Goal: Communication & Community: Answer question/provide support

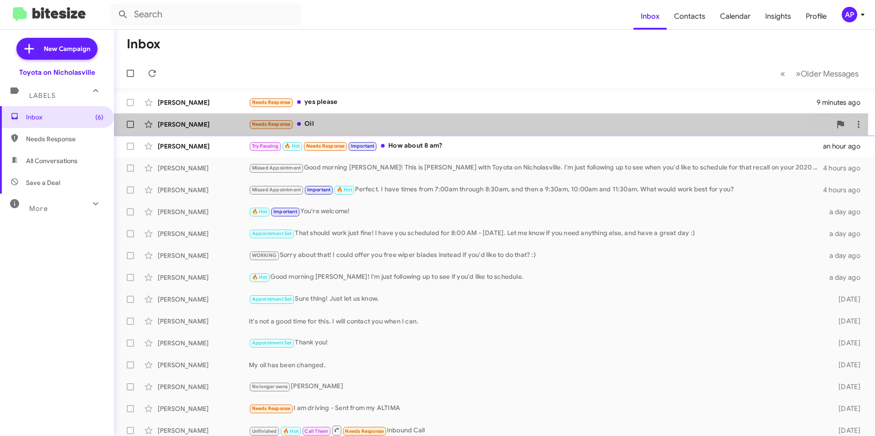
click at [377, 121] on div "Needs Response Oil" at bounding box center [540, 124] width 582 height 10
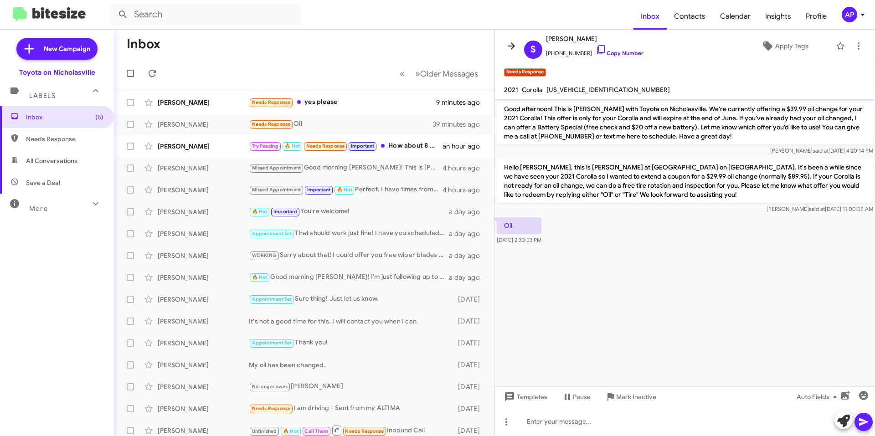
click at [513, 45] on icon at bounding box center [511, 46] width 11 height 11
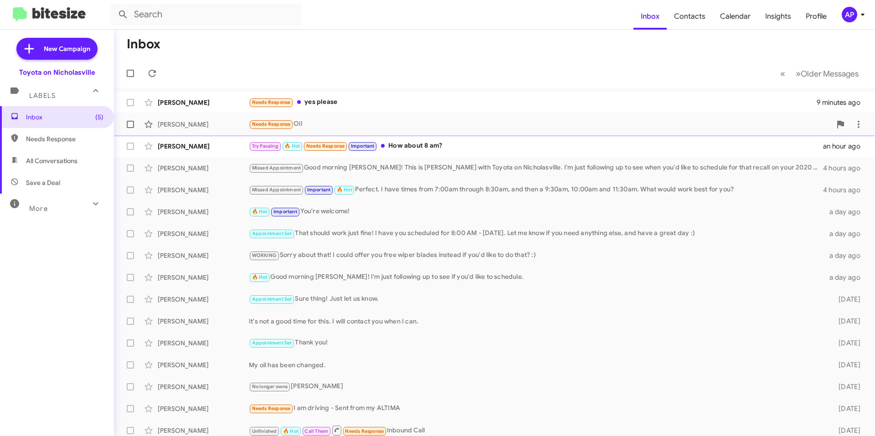
click at [129, 123] on span at bounding box center [130, 124] width 7 height 7
click at [130, 128] on input "checkbox" at bounding box center [130, 128] width 0 height 0
checkbox input "true"
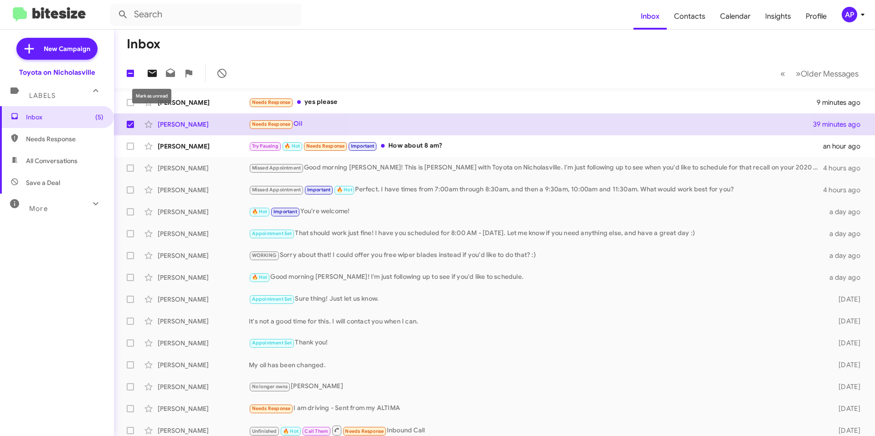
click at [154, 73] on icon at bounding box center [152, 73] width 9 height 7
click at [385, 104] on div "Needs Response yes please" at bounding box center [540, 102] width 582 height 10
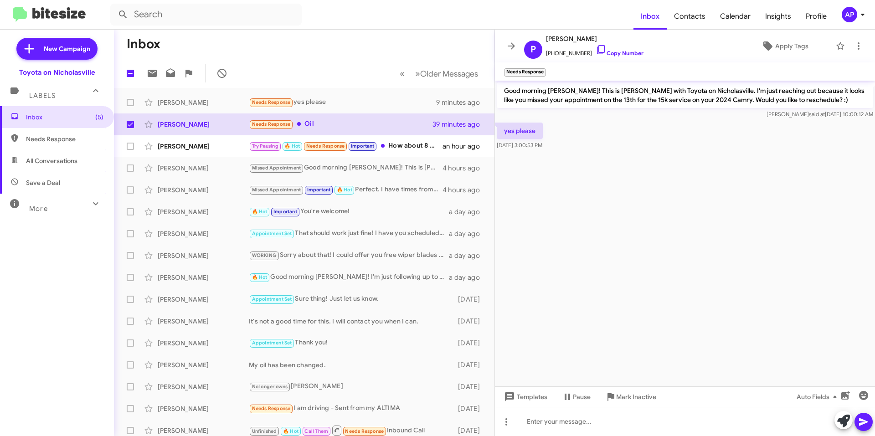
click at [609, 124] on div "yes please [DATE] 3:00:53 PM" at bounding box center [685, 136] width 380 height 31
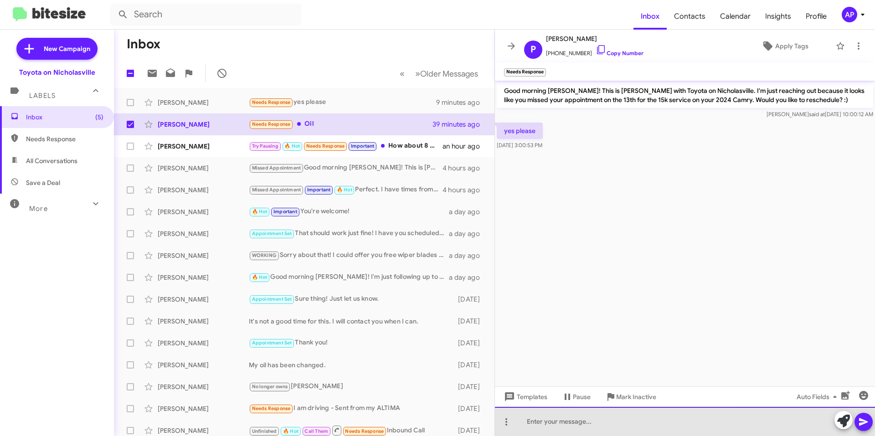
click at [631, 420] on div at bounding box center [685, 421] width 380 height 29
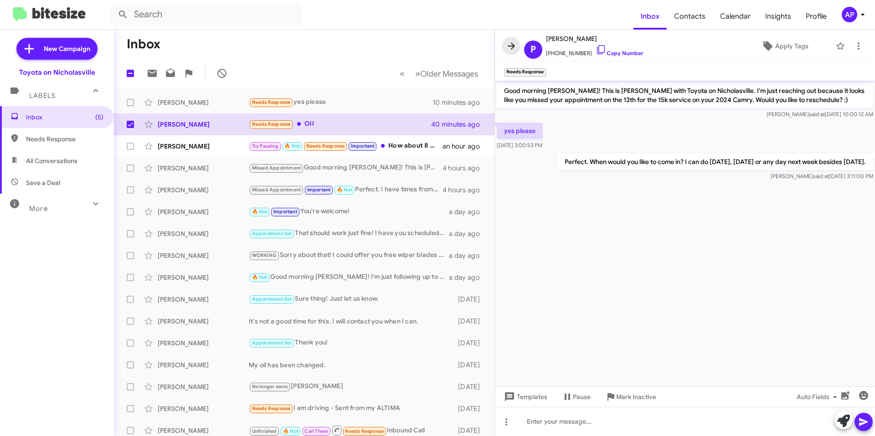
click at [507, 44] on icon at bounding box center [511, 46] width 11 height 11
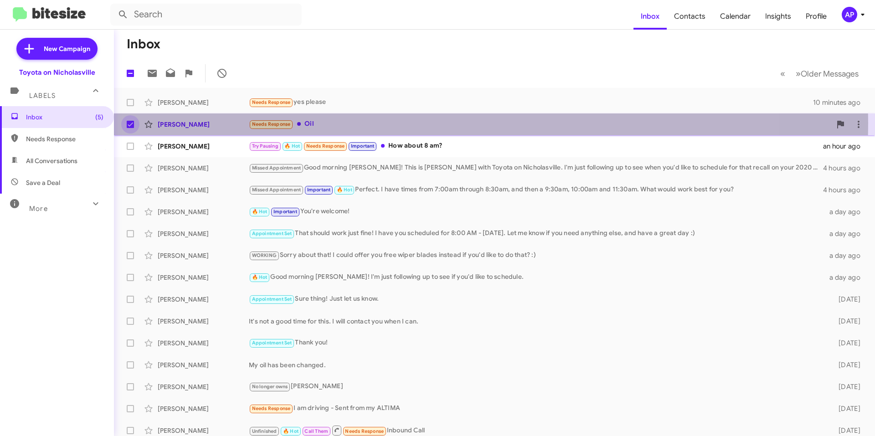
click at [129, 123] on span at bounding box center [130, 124] width 7 height 7
click at [130, 128] on input "checkbox" at bounding box center [130, 128] width 0 height 0
checkbox input "false"
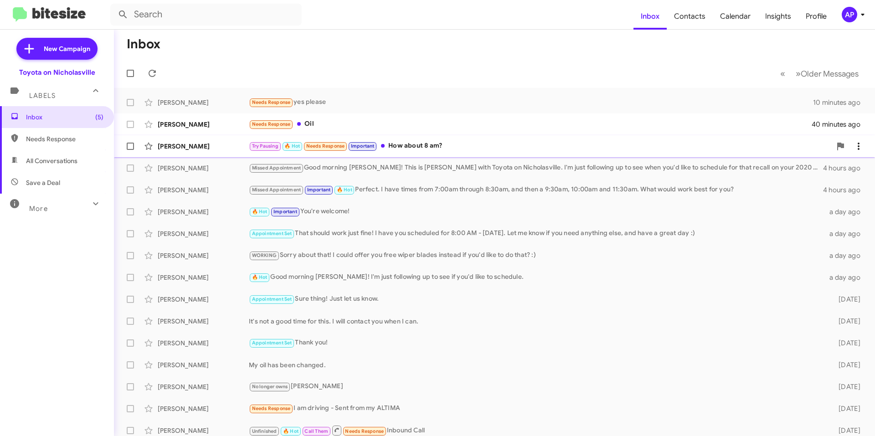
click at [469, 148] on div "Try Pausing 🔥 Hot Needs Response Important How about 8 am?" at bounding box center [540, 146] width 582 height 10
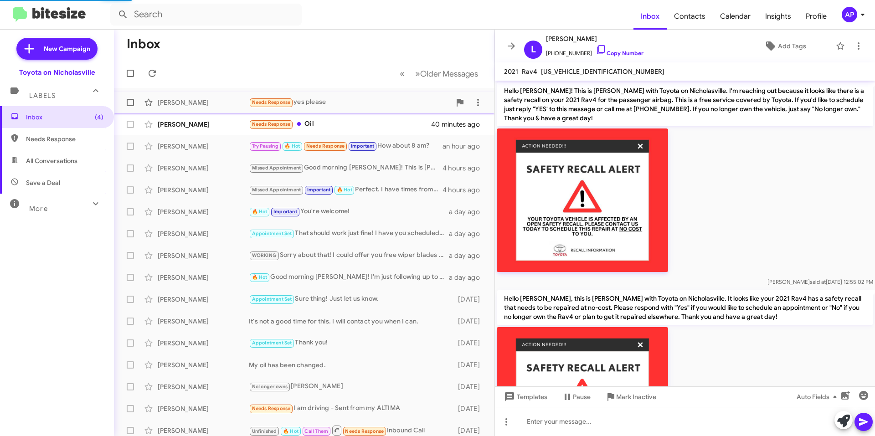
scroll to position [338, 0]
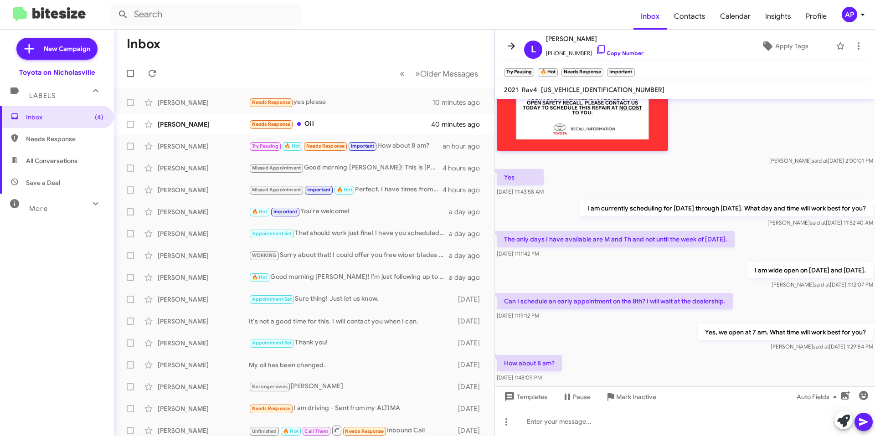
click at [514, 46] on icon at bounding box center [511, 46] width 11 height 11
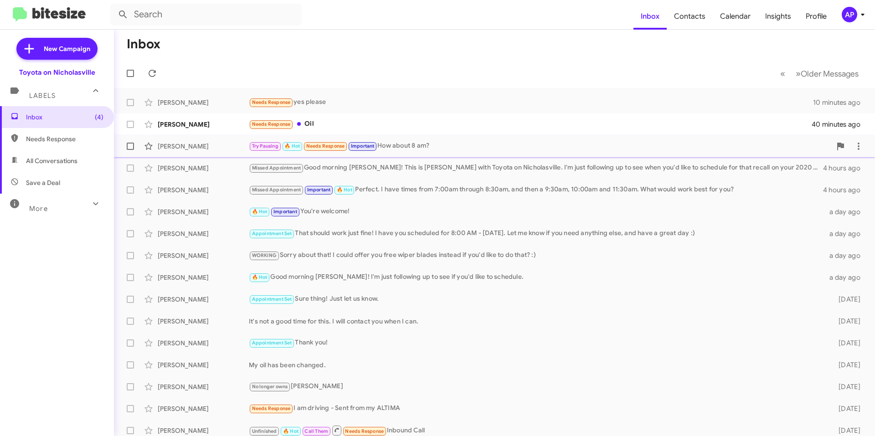
click at [124, 145] on label at bounding box center [130, 146] width 18 height 18
click at [130, 150] on input "checkbox" at bounding box center [130, 150] width 0 height 0
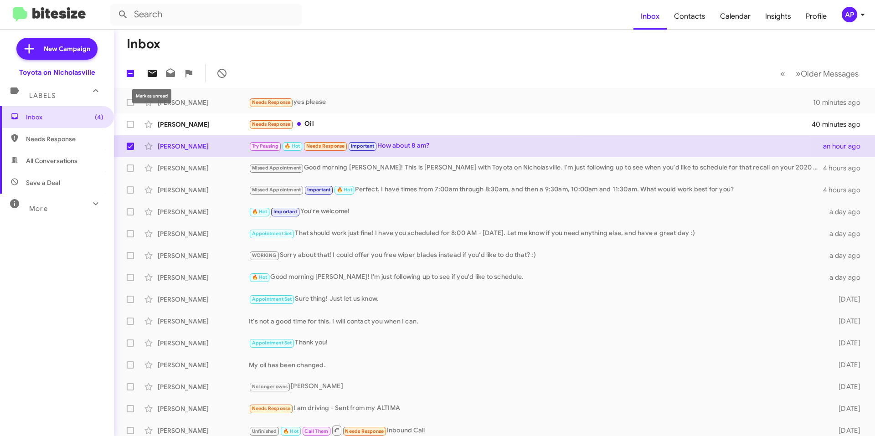
click at [152, 76] on icon at bounding box center [152, 73] width 9 height 7
click at [131, 146] on span at bounding box center [130, 146] width 7 height 7
click at [130, 150] on input "checkbox" at bounding box center [130, 150] width 0 height 0
checkbox input "false"
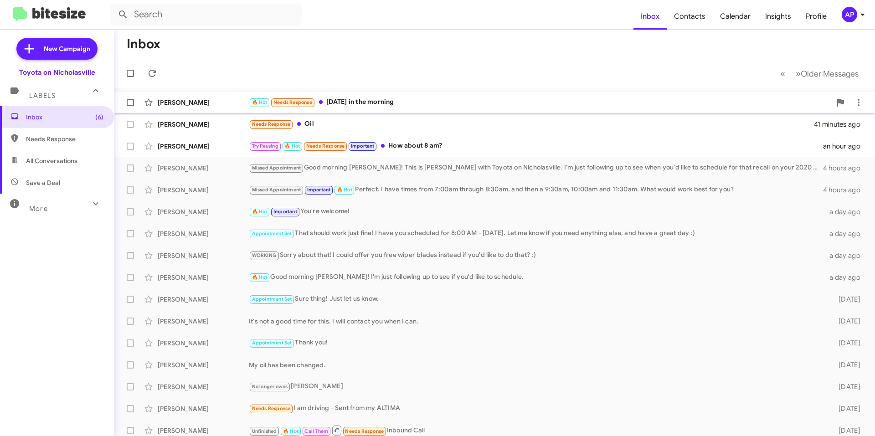
click at [220, 103] on div "[PERSON_NAME]" at bounding box center [203, 102] width 91 height 9
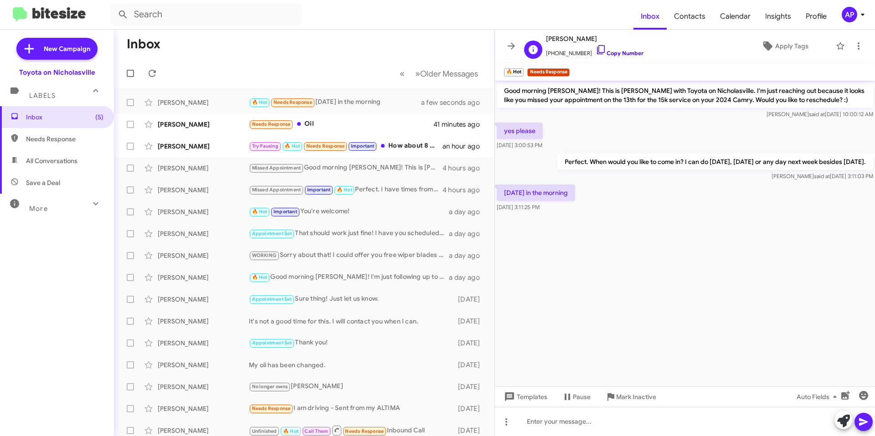
click at [612, 53] on link "Copy Number" at bounding box center [620, 53] width 48 height 7
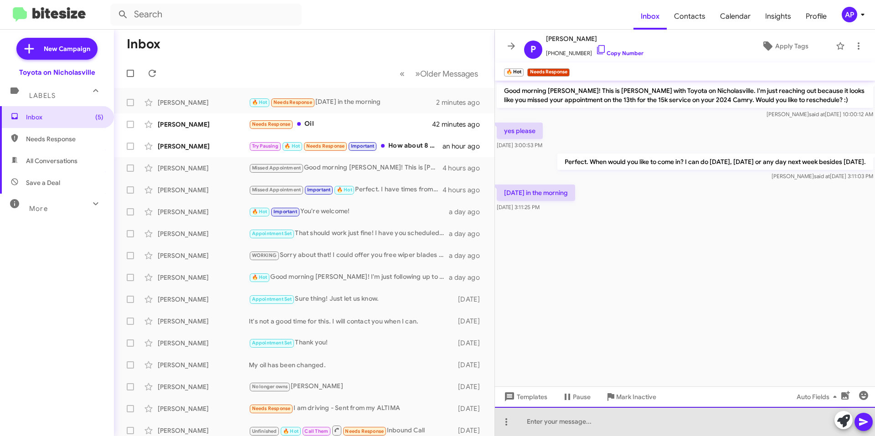
click at [627, 421] on div at bounding box center [685, 421] width 380 height 29
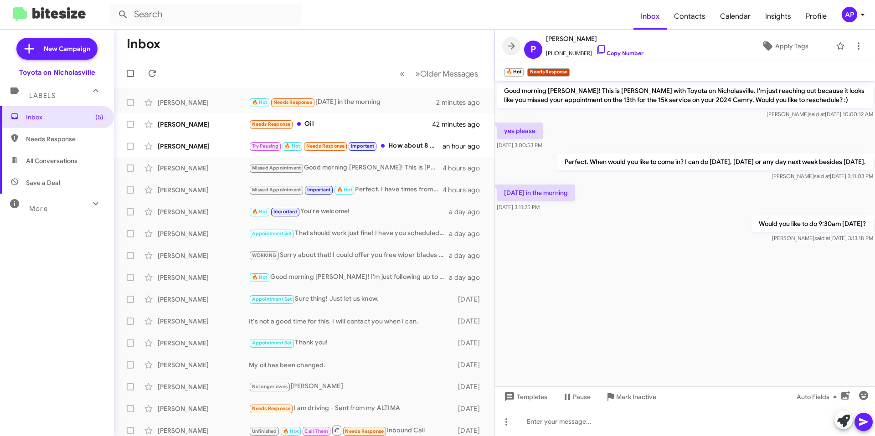
click at [516, 46] on icon at bounding box center [511, 46] width 11 height 11
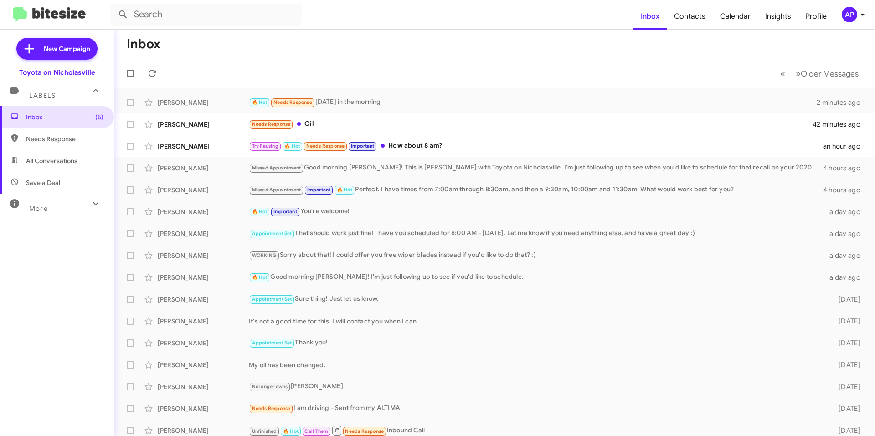
click at [38, 155] on span "All Conversations" at bounding box center [57, 161] width 114 height 22
type input "in:all-conversations"
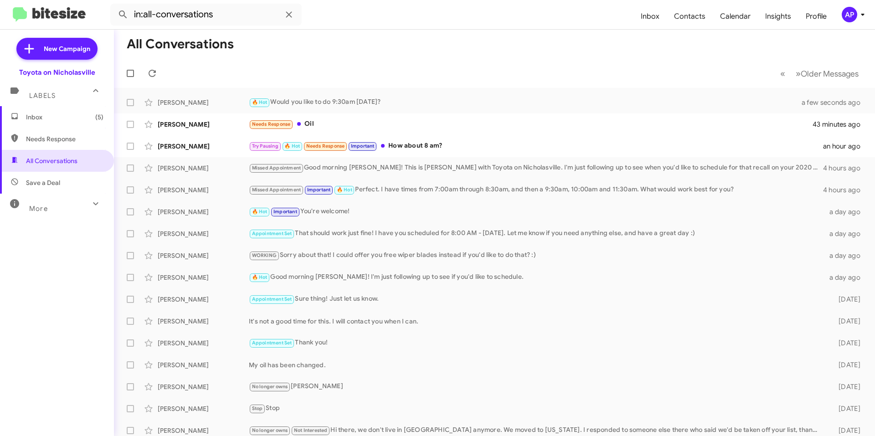
click at [342, 67] on mat-toolbar-row "« Previous » Next Older Messages" at bounding box center [494, 73] width 761 height 29
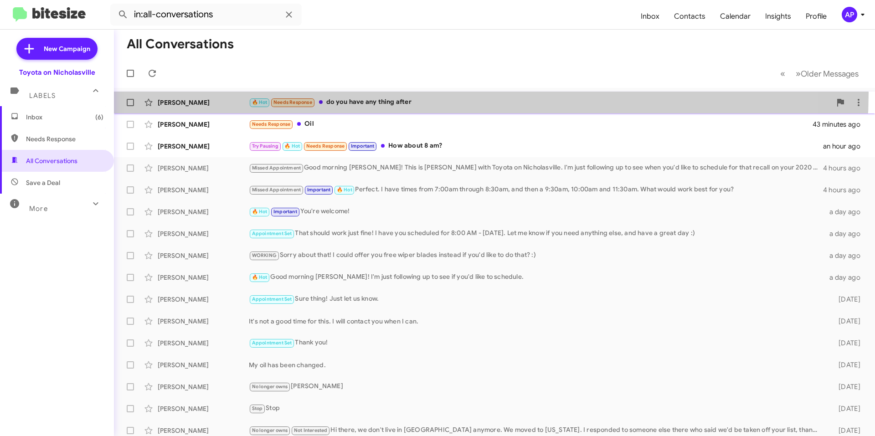
click at [438, 93] on span "[PERSON_NAME] 🔥 Hot Needs Response do you have any thing after a few seconds ago" at bounding box center [494, 103] width 761 height 22
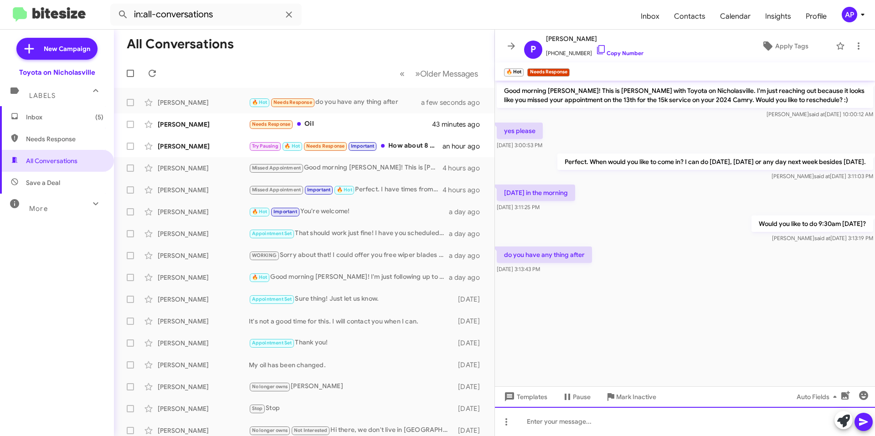
click at [634, 419] on div at bounding box center [685, 421] width 380 height 29
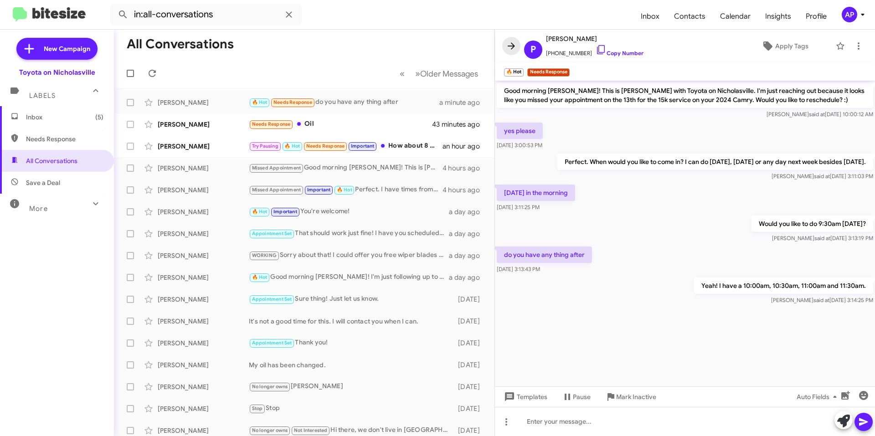
click at [510, 44] on icon at bounding box center [511, 46] width 11 height 11
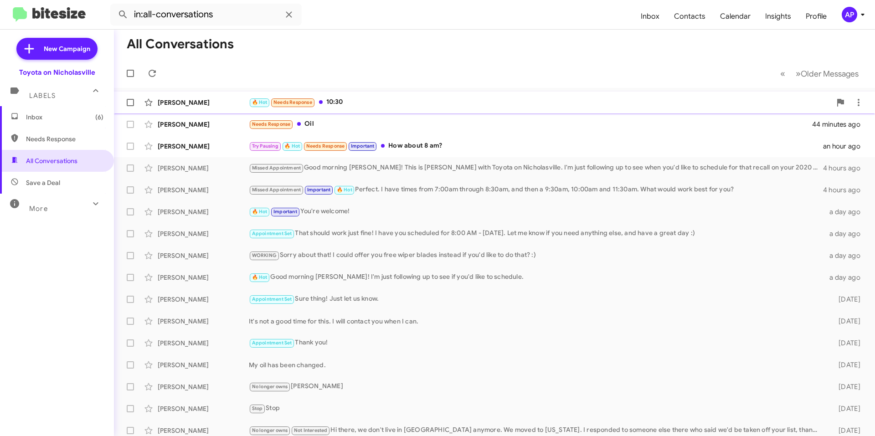
click at [360, 96] on div "[PERSON_NAME] 🔥 Hot Needs Response 10:30 a few seconds ago" at bounding box center [494, 102] width 746 height 18
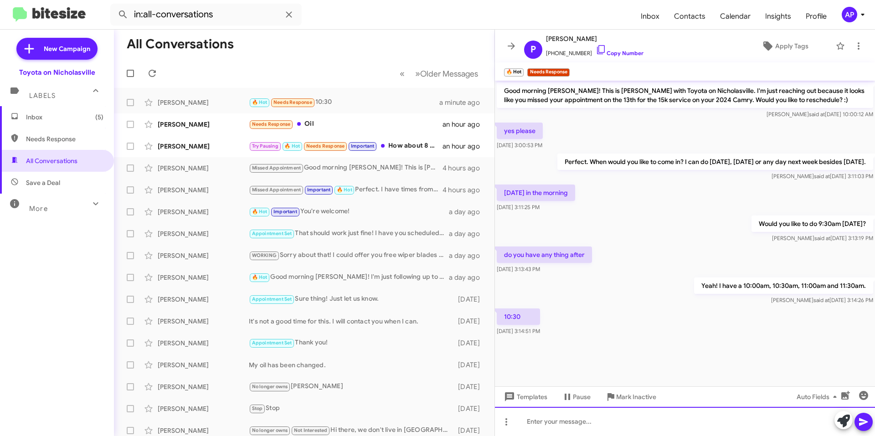
click at [571, 418] on div at bounding box center [685, 421] width 380 height 29
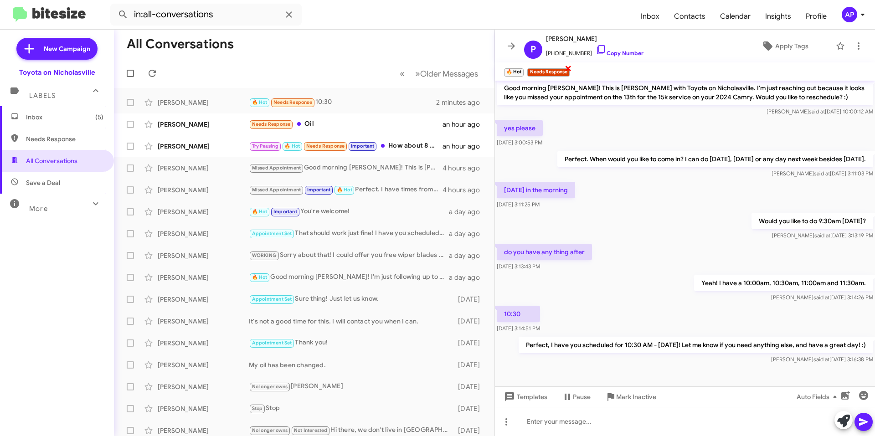
click at [570, 69] on span "×" at bounding box center [568, 67] width 7 height 11
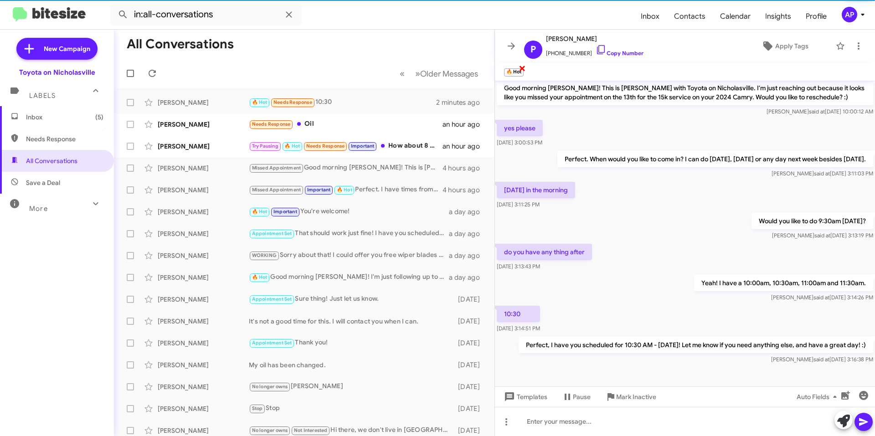
click at [522, 69] on span "×" at bounding box center [522, 67] width 7 height 11
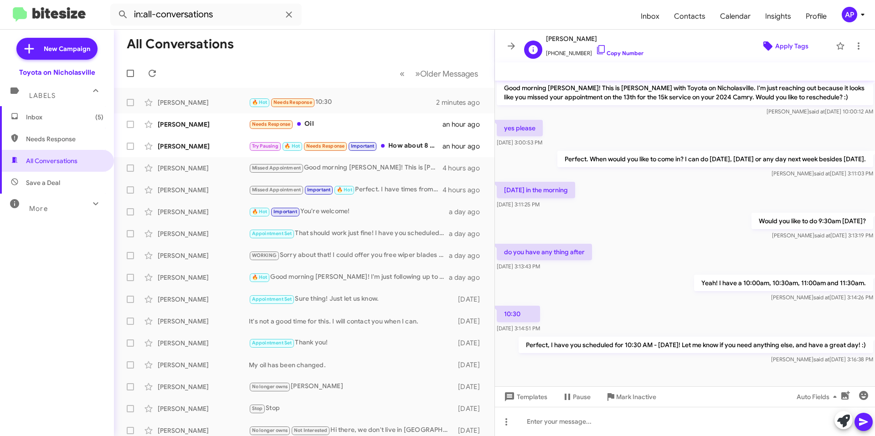
click at [764, 40] on span "Apply Tags" at bounding box center [784, 46] width 79 height 16
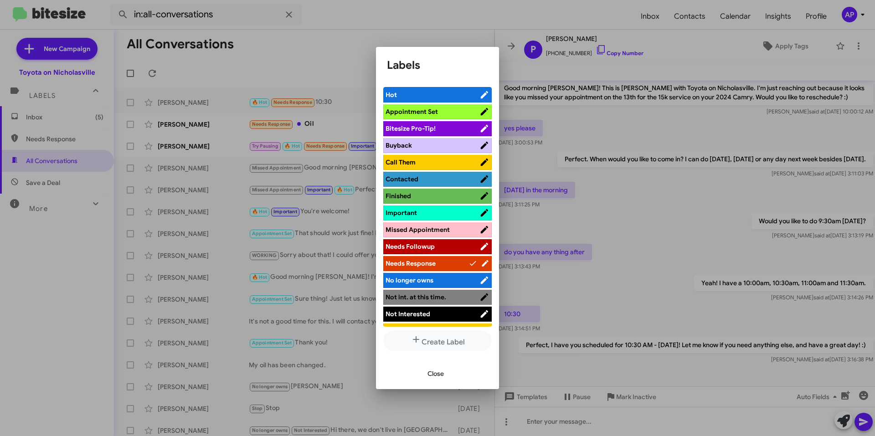
click at [441, 115] on span "Appointment Set" at bounding box center [432, 111] width 94 height 9
click at [442, 373] on span "Close" at bounding box center [435, 373] width 16 height 16
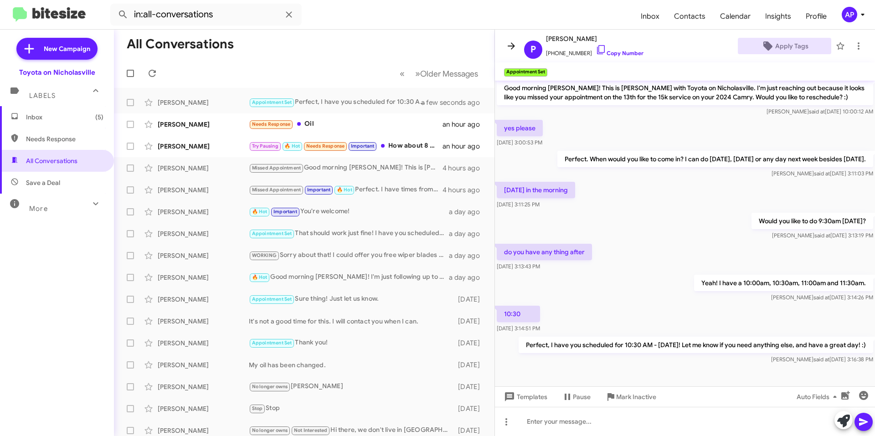
click at [509, 45] on icon at bounding box center [511, 46] width 11 height 11
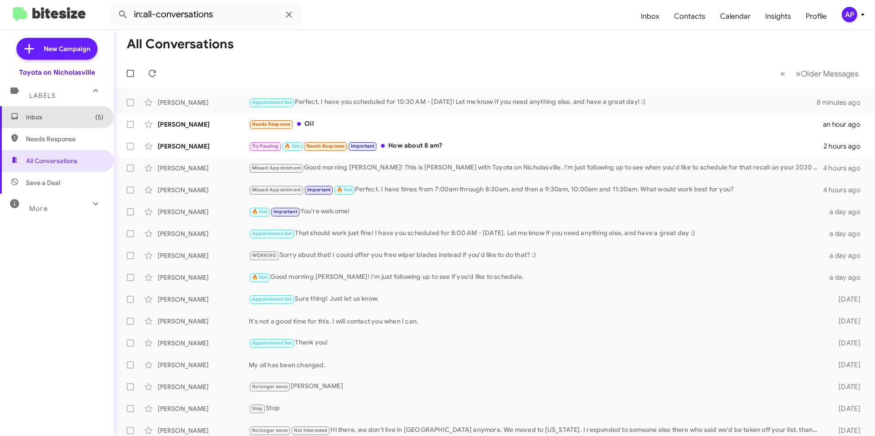
click at [58, 114] on span "Inbox (5)" at bounding box center [64, 117] width 77 height 9
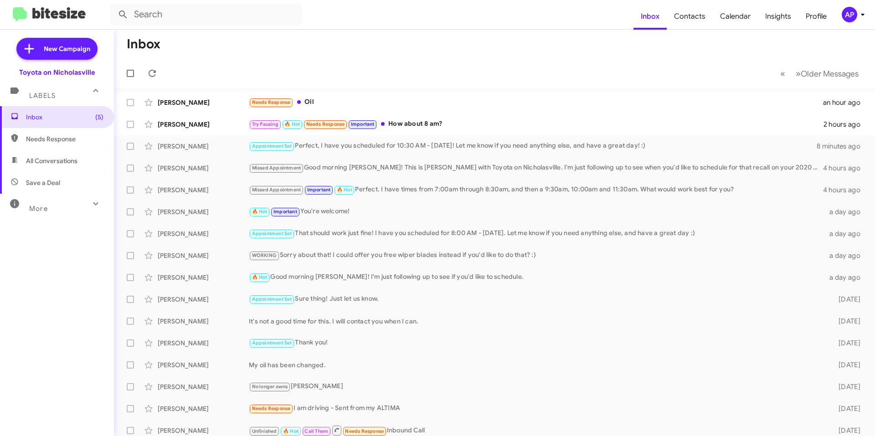
click at [53, 160] on span "All Conversations" at bounding box center [51, 160] width 51 height 9
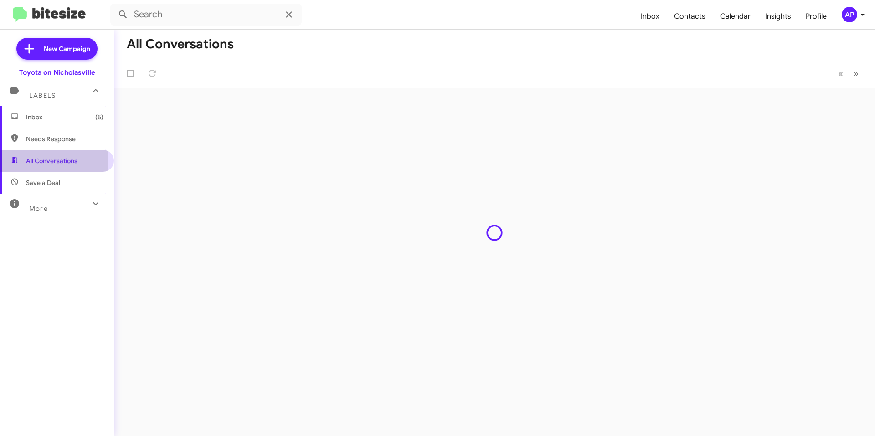
type input "in:all-conversations"
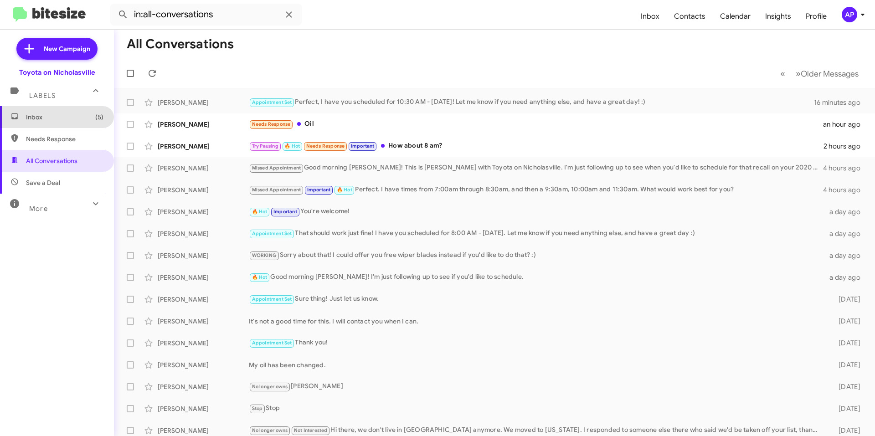
click at [57, 109] on span "Inbox (5)" at bounding box center [57, 117] width 114 height 22
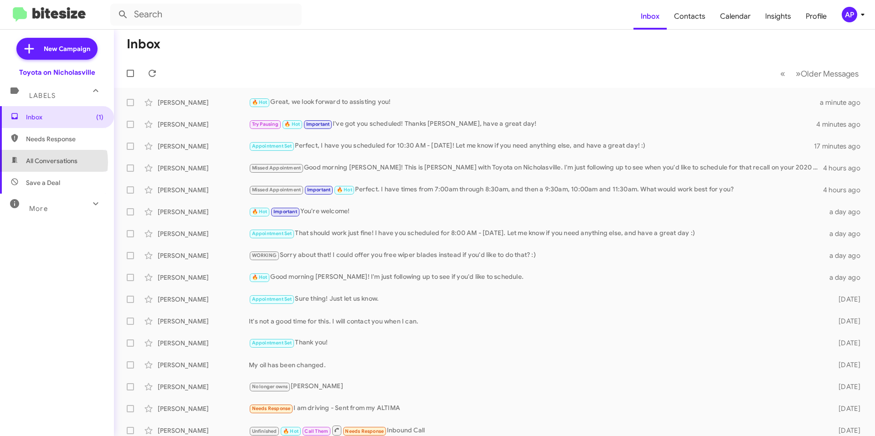
click at [39, 162] on span "All Conversations" at bounding box center [51, 160] width 51 height 9
type input "in:all-conversations"
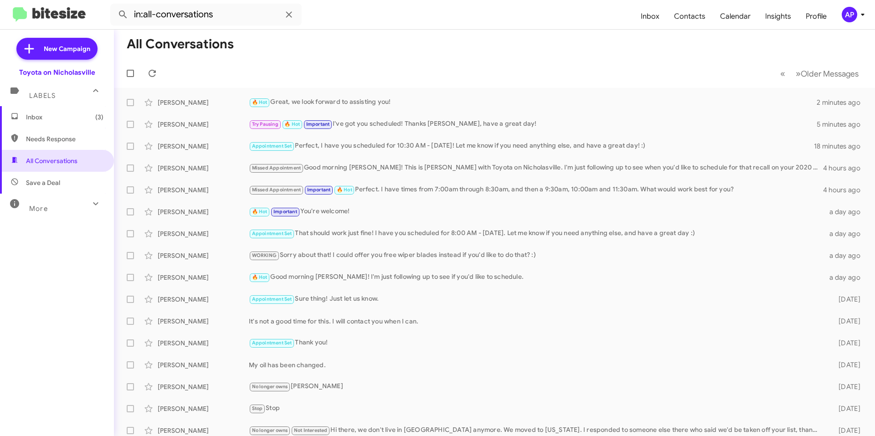
click at [63, 115] on span "Inbox (3)" at bounding box center [64, 117] width 77 height 9
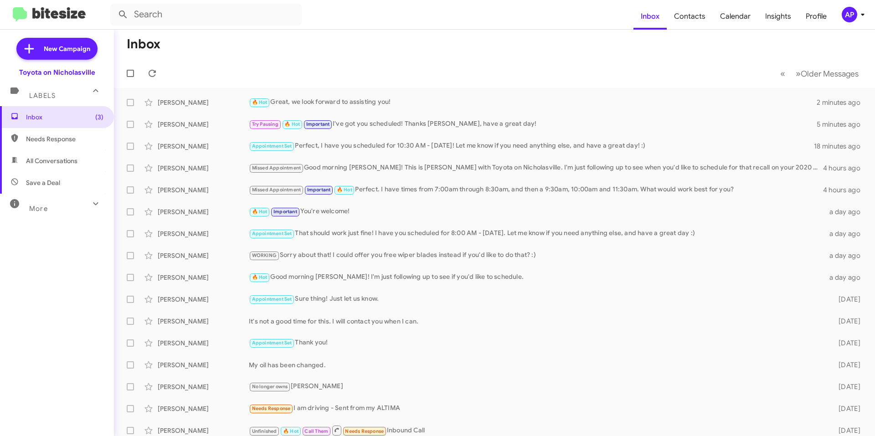
click at [55, 196] on div "More" at bounding box center [47, 204] width 81 height 17
click at [273, 51] on mat-toolbar-row "Inbox" at bounding box center [494, 44] width 761 height 29
click at [57, 152] on span "All Conversations" at bounding box center [57, 161] width 114 height 22
type input "in:all-conversations"
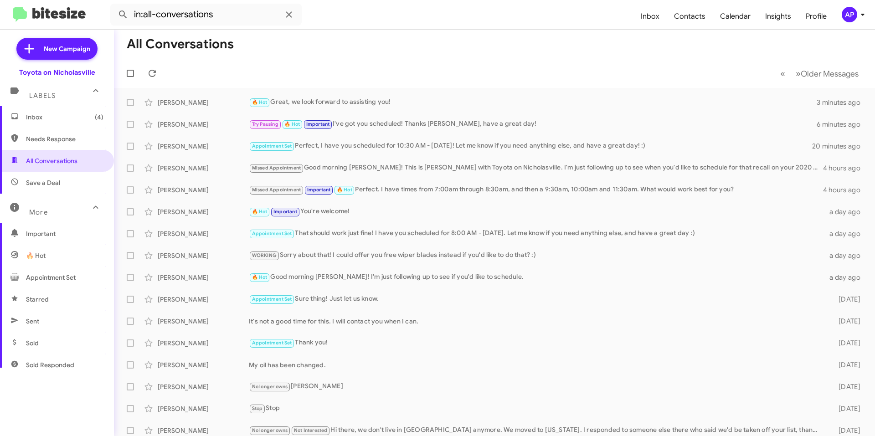
click at [276, 61] on mat-toolbar-row "« Previous » Next Older Messages" at bounding box center [494, 73] width 761 height 29
click at [427, 73] on mat-toolbar-row "« Previous » Next Older Messages" at bounding box center [494, 73] width 761 height 29
drag, startPoint x: 365, startPoint y: 51, endPoint x: 278, endPoint y: 66, distance: 87.8
click at [359, 51] on mat-toolbar-row "All Conversations" at bounding box center [494, 44] width 761 height 29
click at [68, 116] on span "Inbox (2)" at bounding box center [64, 117] width 77 height 9
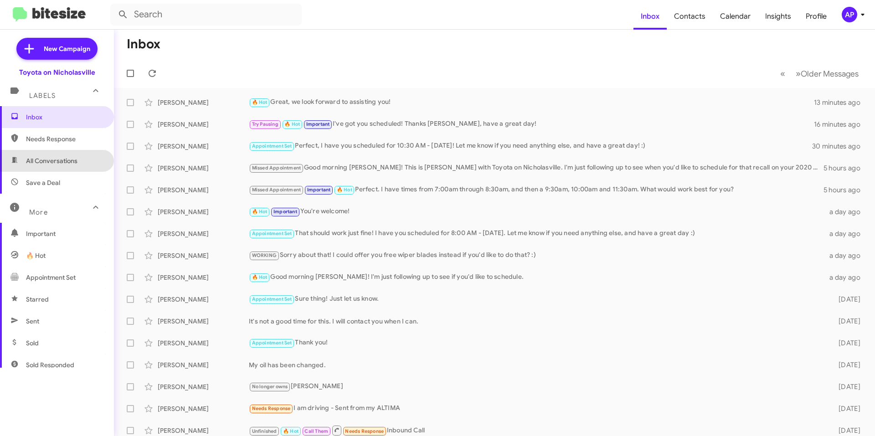
click at [57, 164] on span "All Conversations" at bounding box center [51, 160] width 51 height 9
type input "in:all-conversations"
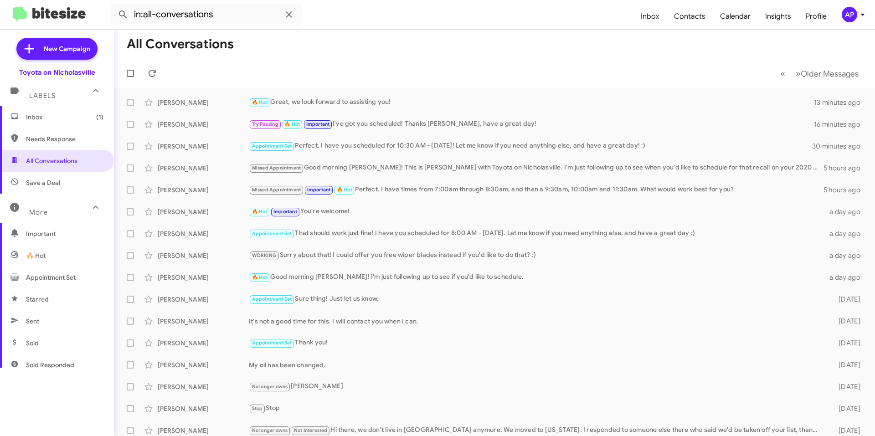
click at [69, 113] on span "Inbox (1)" at bounding box center [64, 117] width 77 height 9
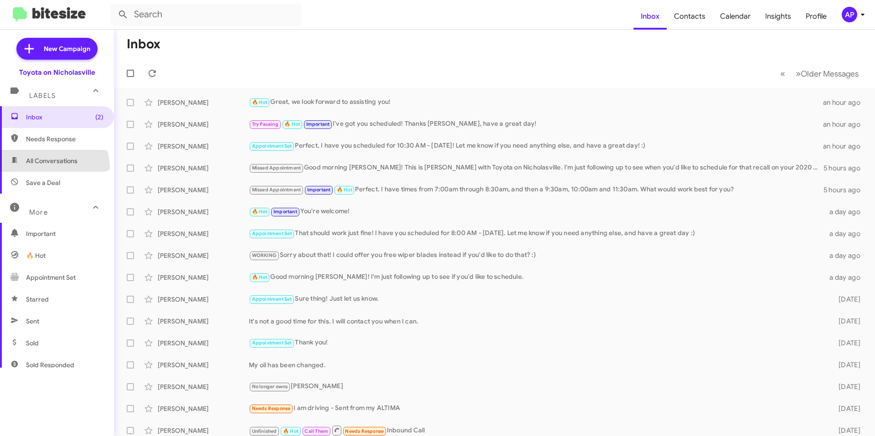
click at [52, 167] on span "All Conversations" at bounding box center [57, 161] width 114 height 22
type input "in:all-conversations"
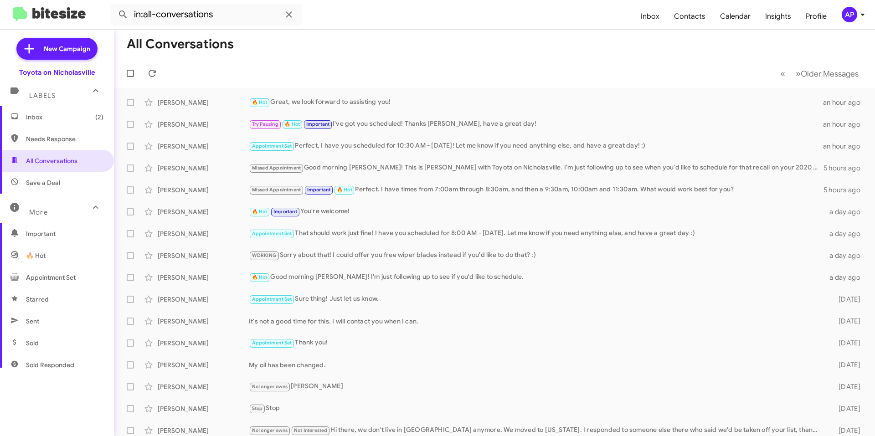
click at [80, 115] on span "Inbox (2)" at bounding box center [64, 117] width 77 height 9
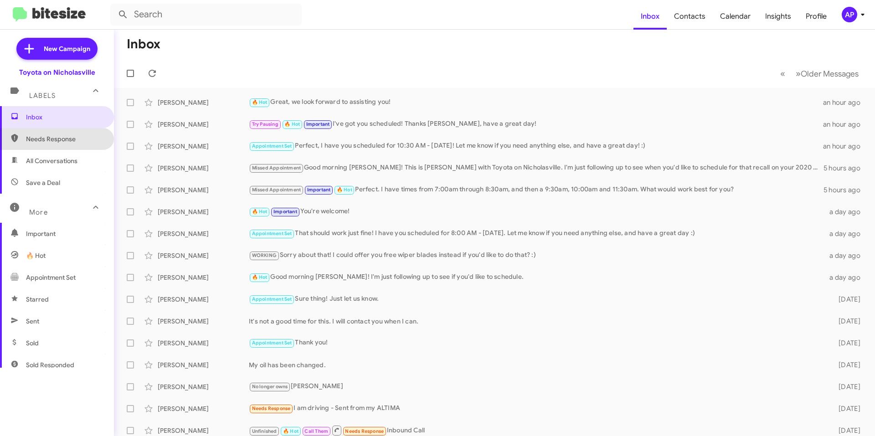
click at [59, 145] on span "Needs Response" at bounding box center [57, 139] width 114 height 22
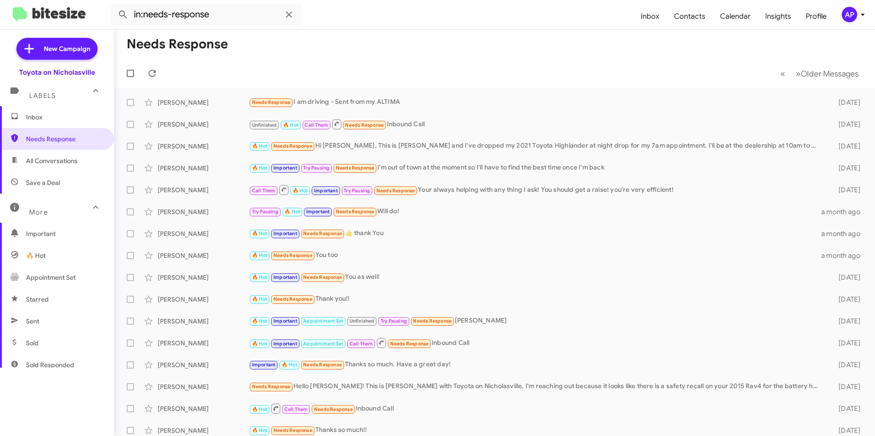
click at [58, 167] on span "All Conversations" at bounding box center [57, 161] width 114 height 22
type input "in:all-conversations"
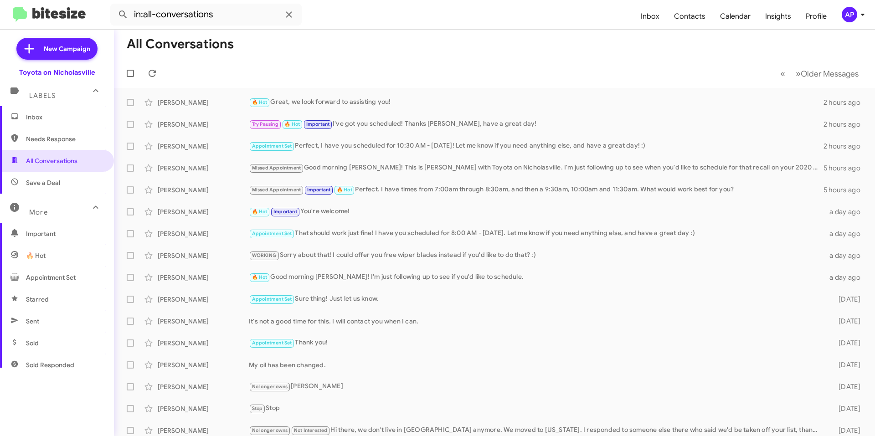
click at [62, 112] on span "Inbox" at bounding box center [57, 117] width 114 height 22
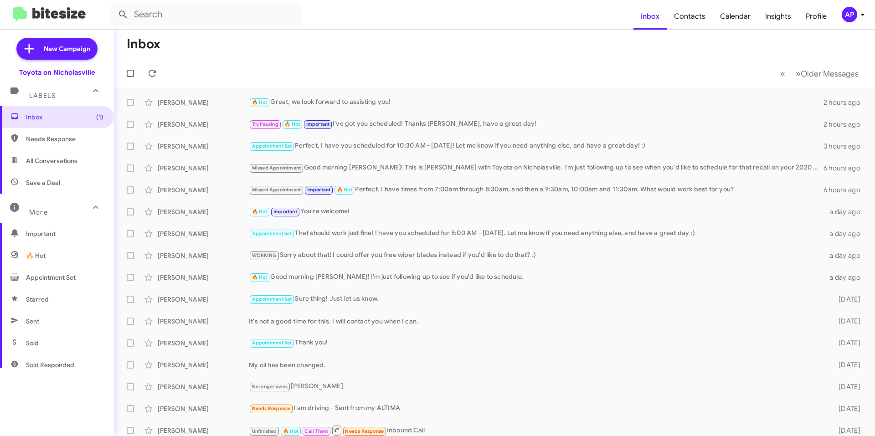
click at [42, 161] on span "All Conversations" at bounding box center [51, 160] width 51 height 9
type input "in:all-conversations"
